Goal: Ask a question

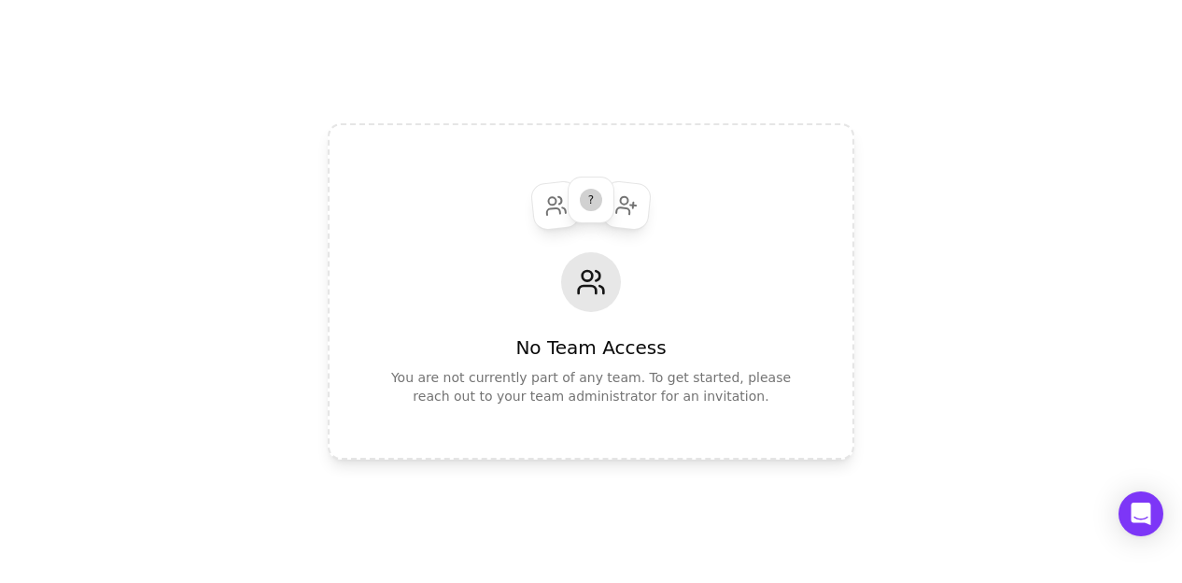
scroll to position [592, 0]
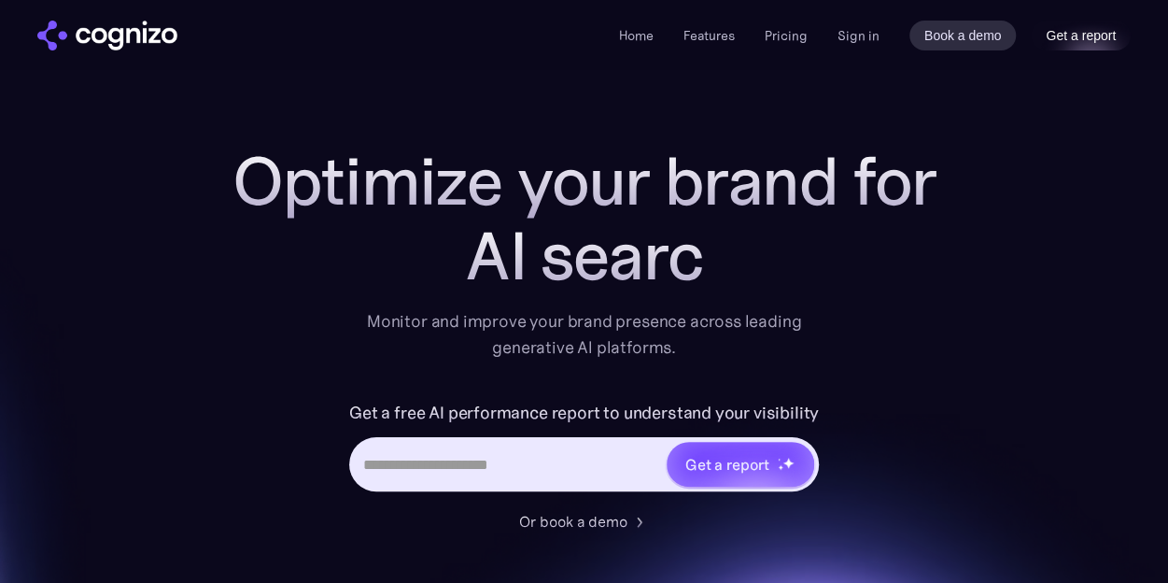
scroll to position [592, 0]
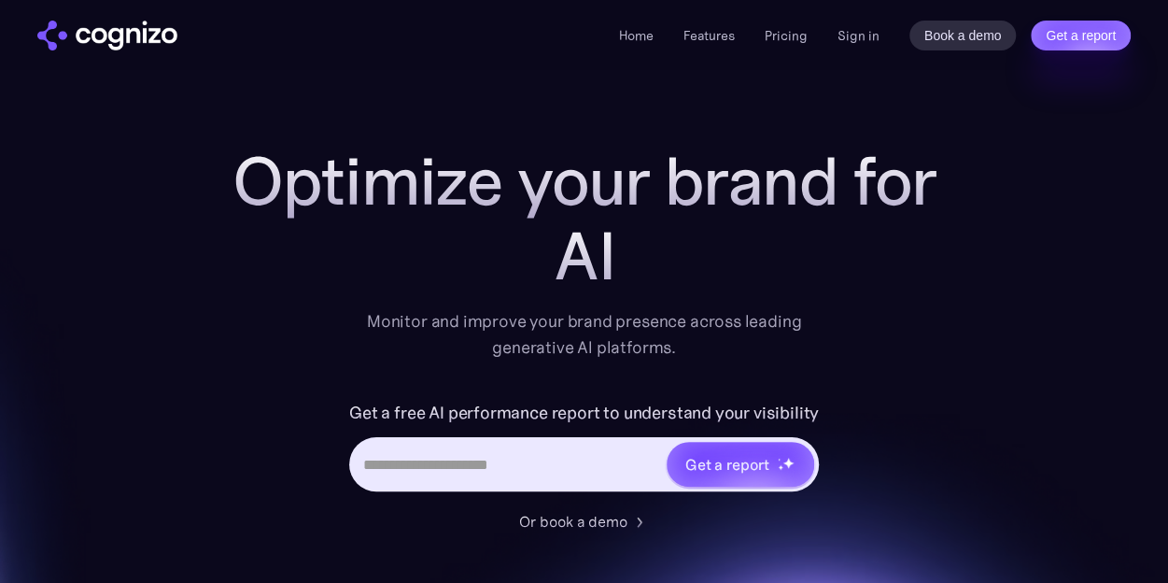
click at [855, 23] on div "Home Features Pricing Book a demo Get a report Sign in Book a demo Get a report" at bounding box center [875, 36] width 512 height 30
click at [863, 35] on link "Sign in" at bounding box center [859, 35] width 42 height 22
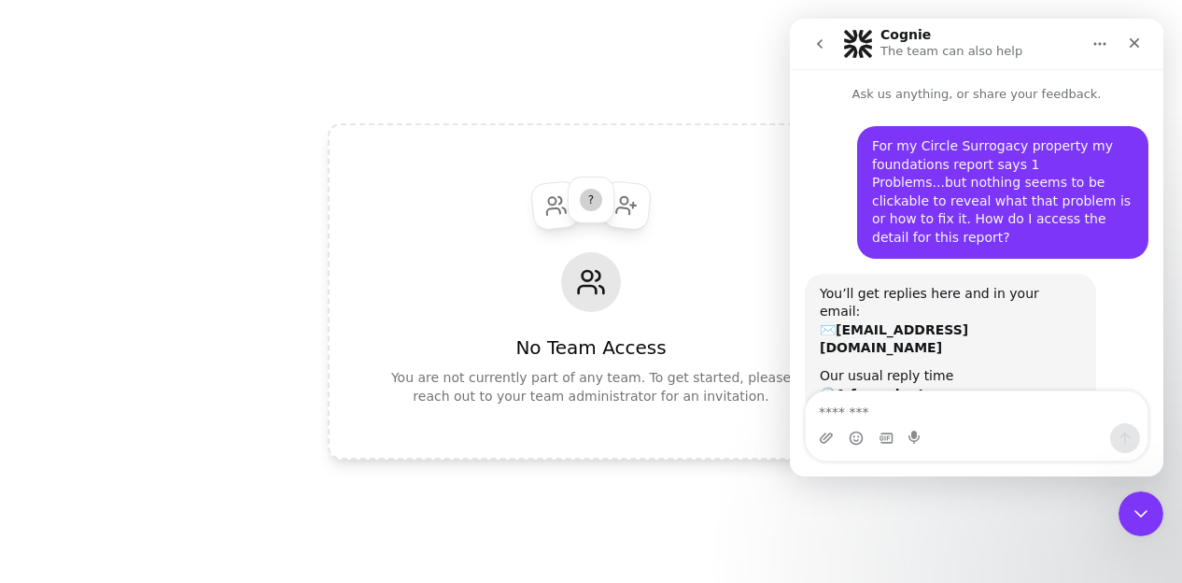
scroll to position [106, 0]
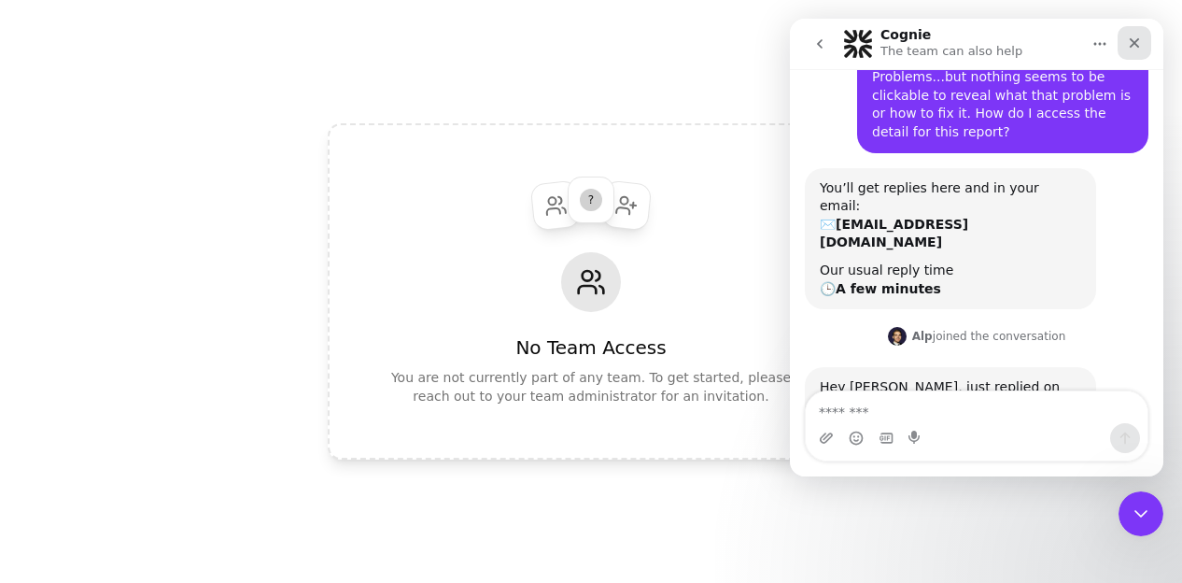
click at [1143, 44] on div "Close" at bounding box center [1135, 43] width 34 height 34
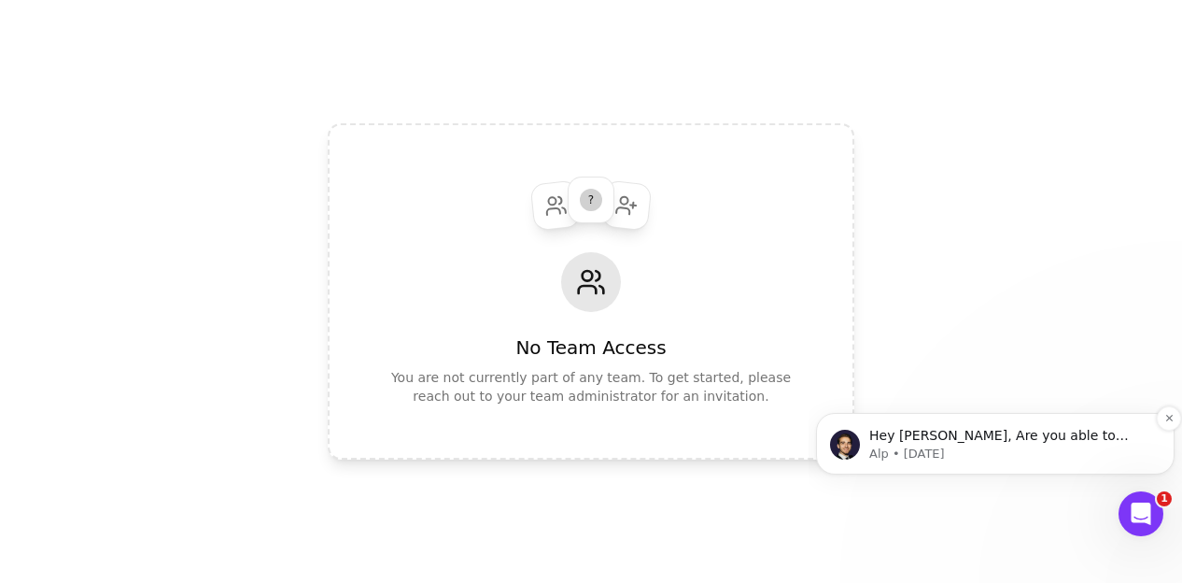
scroll to position [0, 0]
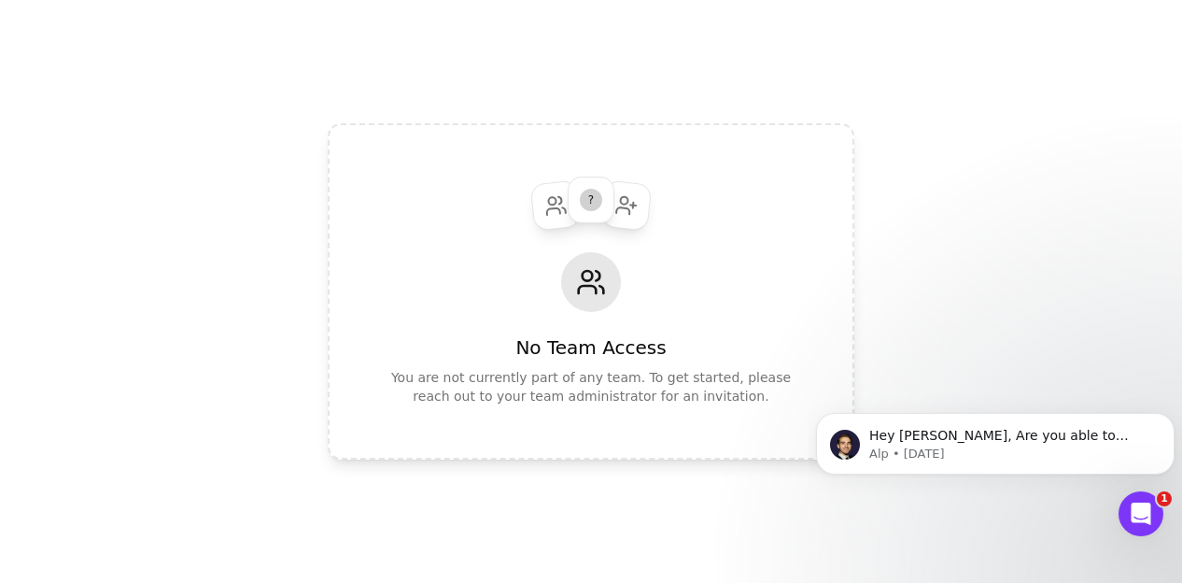
click at [575, 191] on div "?" at bounding box center [591, 199] width 45 height 45
drag, startPoint x: 575, startPoint y: 191, endPoint x: 603, endPoint y: 194, distance: 28.2
type textarea "*"
click at [603, 194] on div "?" at bounding box center [591, 199] width 45 height 45
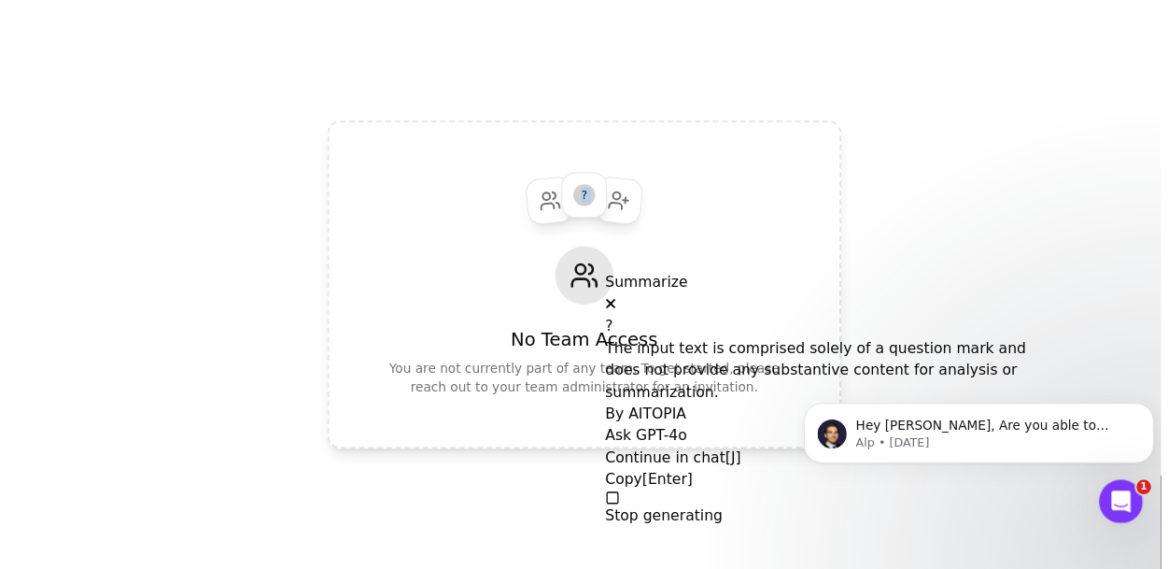
scroll to position [592, 0]
click at [624, 312] on button at bounding box center [618, 312] width 11 height 22
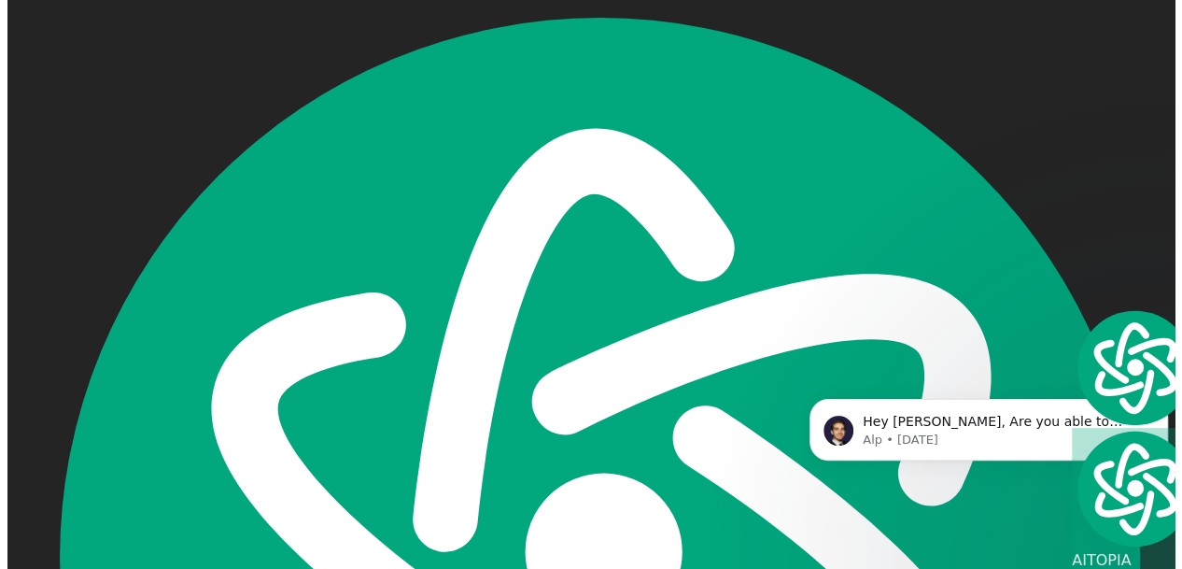
scroll to position [0, 0]
